Goal: Task Accomplishment & Management: Manage account settings

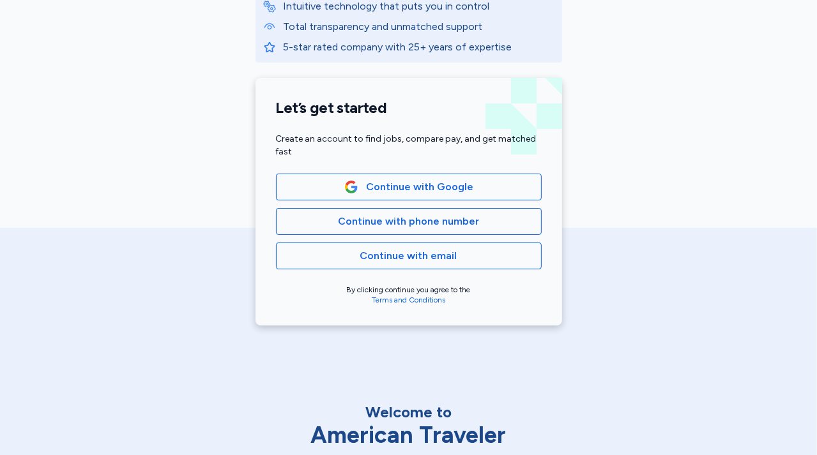
scroll to position [292, 0]
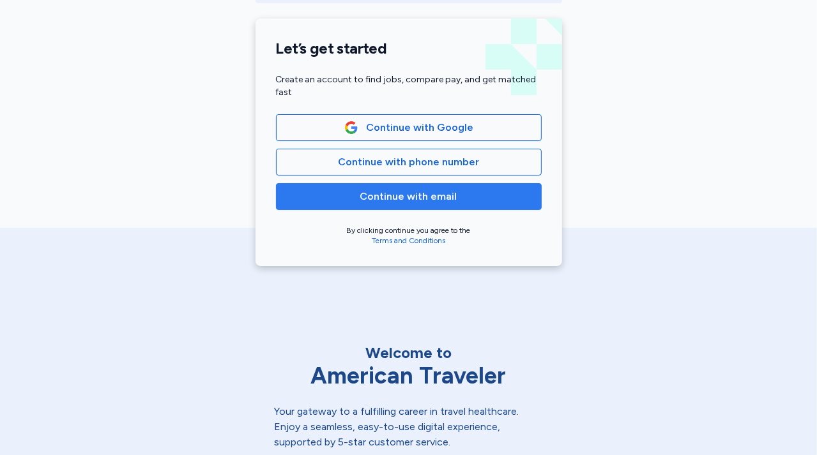
click at [432, 201] on span "Continue with email" at bounding box center [408, 196] width 97 height 15
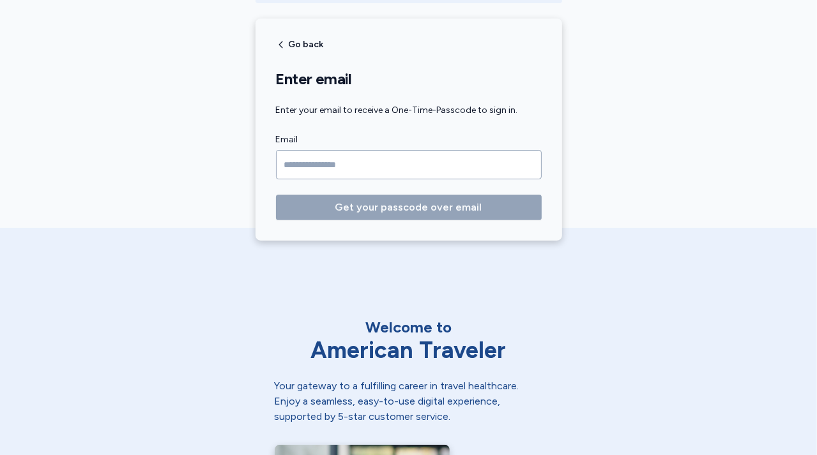
click at [385, 158] on input "Email" at bounding box center [409, 164] width 266 height 29
click at [386, 165] on input "Email" at bounding box center [409, 164] width 266 height 29
click at [386, 167] on input "Email" at bounding box center [409, 164] width 266 height 29
click at [311, 49] on span "Go back" at bounding box center [306, 44] width 35 height 9
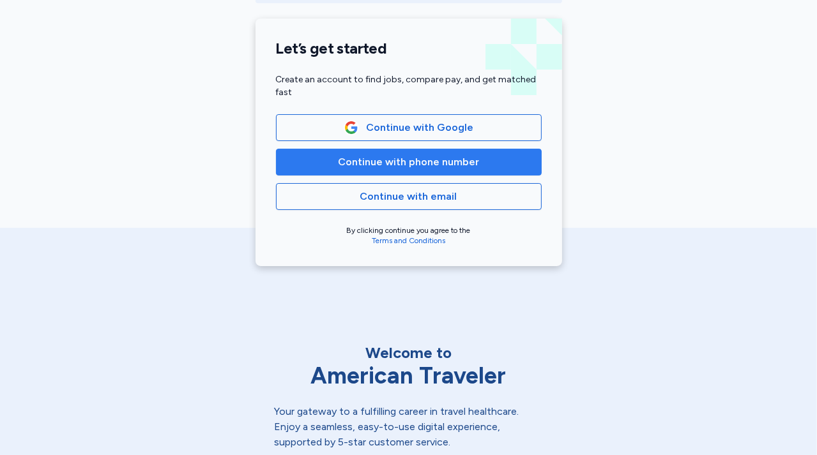
click at [399, 160] on span "Continue with phone number" at bounding box center [408, 162] width 141 height 15
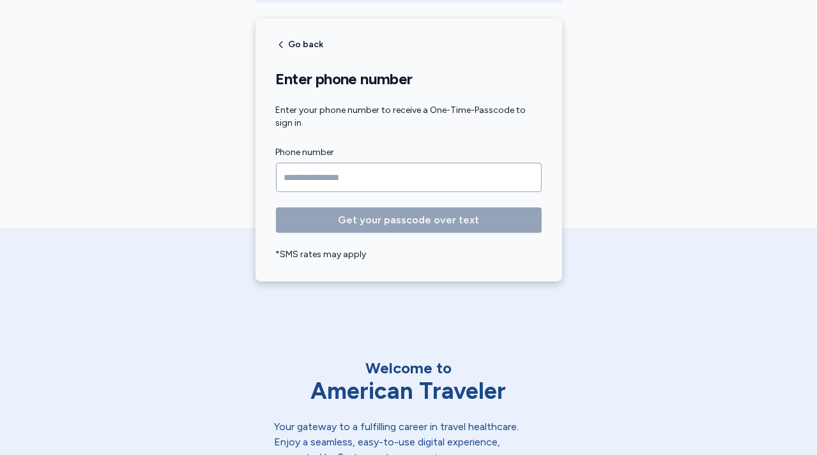
click at [369, 179] on input "Phone number" at bounding box center [409, 177] width 266 height 29
click at [300, 47] on span "Go back" at bounding box center [306, 44] width 35 height 9
